Goal: Book appointment/travel/reservation

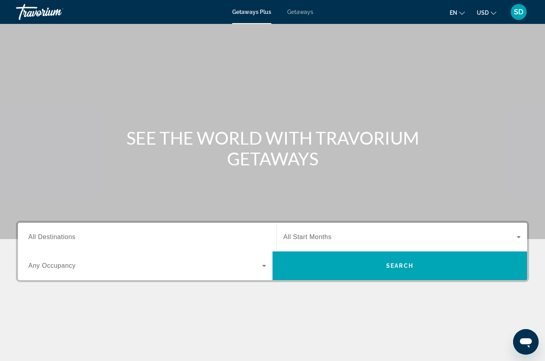
click at [306, 13] on span "Getaways" at bounding box center [300, 12] width 26 height 6
click at [47, 237] on span "All Destinations" at bounding box center [51, 237] width 47 height 7
click at [47, 237] on input "Destination All Destinations" at bounding box center [147, 238] width 238 height 10
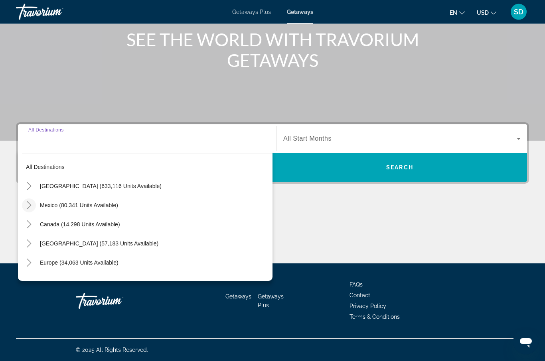
scroll to position [99, 0]
click at [29, 187] on icon "Toggle United States (633,116 units available)" at bounding box center [29, 186] width 8 height 8
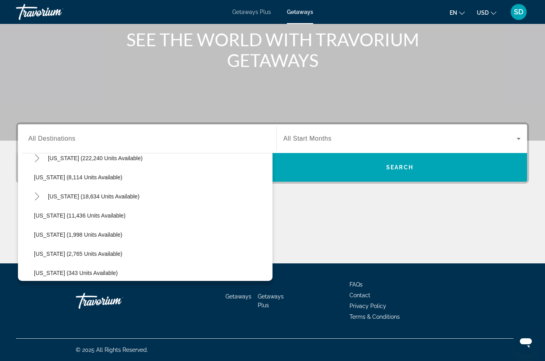
scroll to position [170, 0]
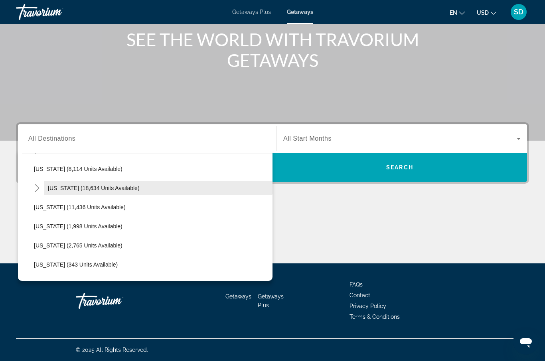
click at [75, 188] on span "[US_STATE] (18,634 units available)" at bounding box center [94, 188] width 92 height 6
type input "**********"
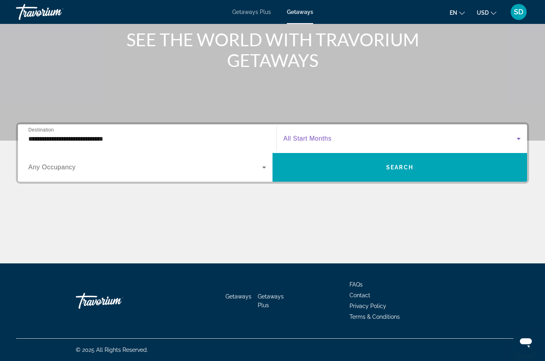
click at [518, 140] on icon "Search widget" at bounding box center [519, 139] width 10 height 10
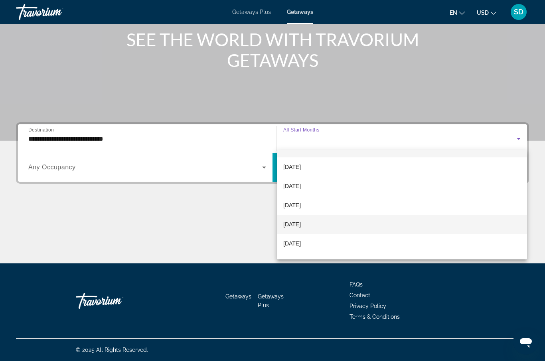
scroll to position [12, 0]
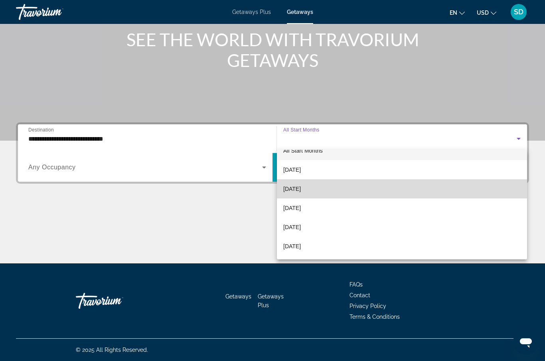
click at [428, 193] on mat-option "[DATE]" at bounding box center [402, 189] width 250 height 19
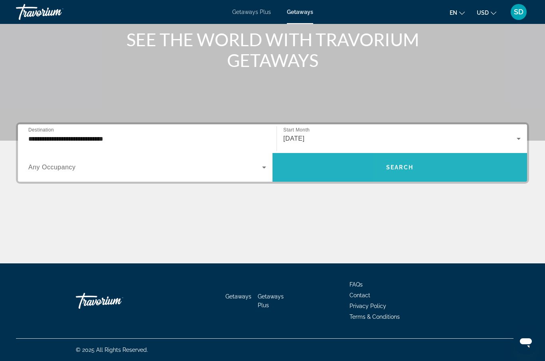
click at [454, 170] on span "Search widget" at bounding box center [399, 167] width 255 height 19
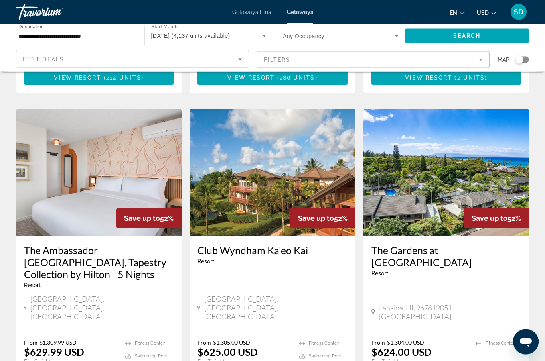
scroll to position [621, 0]
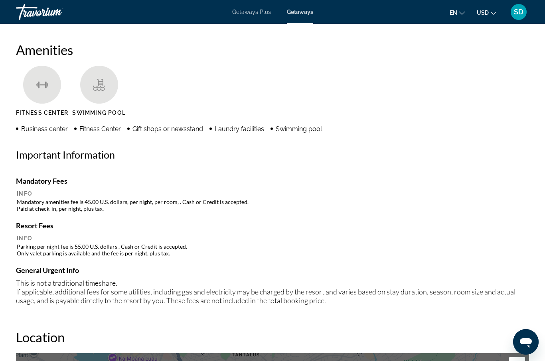
scroll to position [702, 0]
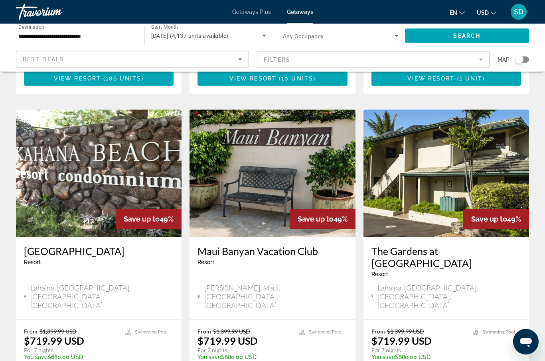
scroll to position [932, 0]
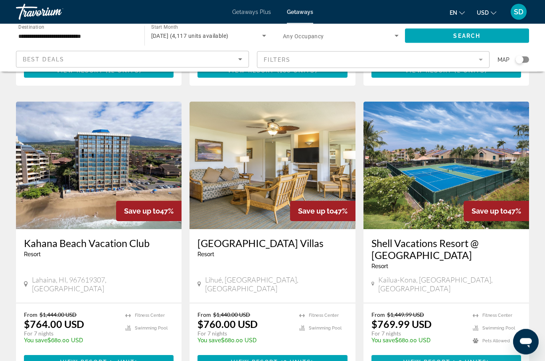
scroll to position [299, 0]
click at [423, 359] on span "View Resort" at bounding box center [426, 362] width 47 height 6
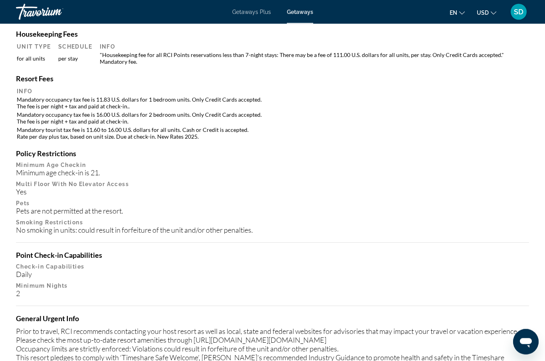
scroll to position [864, 0]
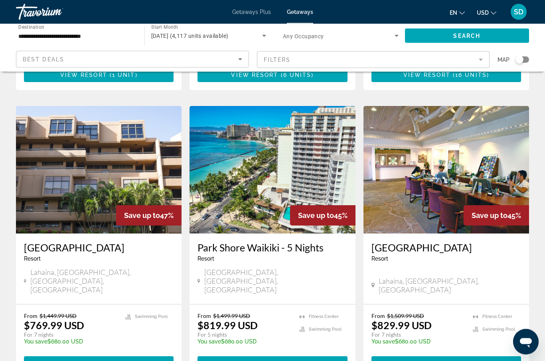
scroll to position [586, 0]
click at [257, 361] on span "View Resort" at bounding box center [250, 364] width 47 height 6
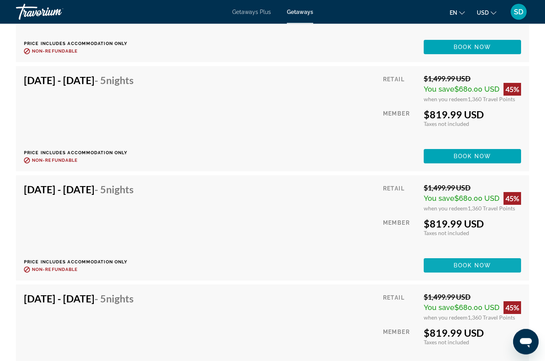
scroll to position [1997, 0]
click at [454, 262] on span "Book now" at bounding box center [473, 265] width 38 height 6
